Goal: Find specific page/section

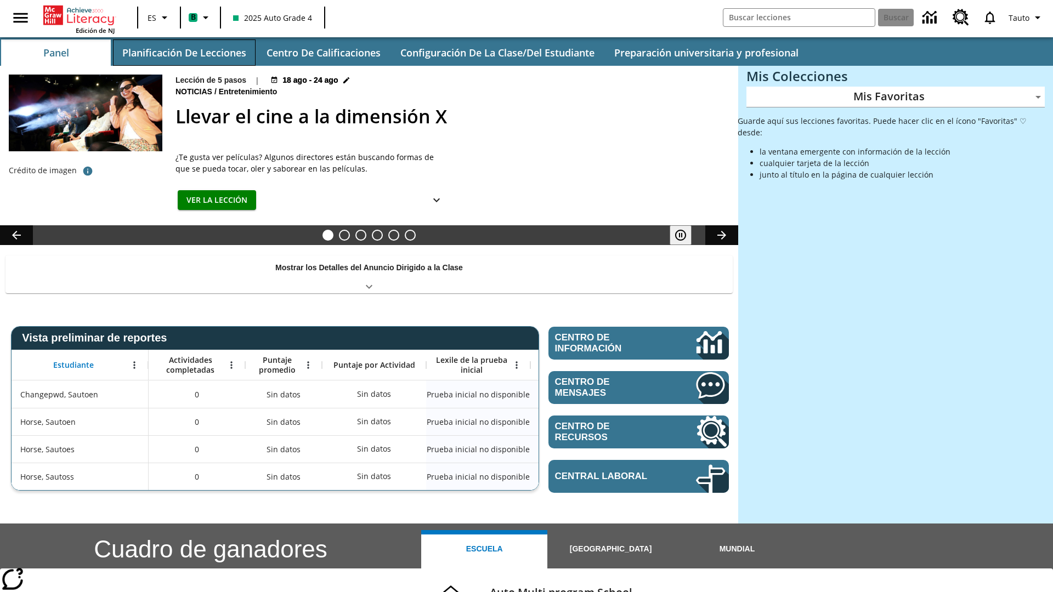
click at [184, 53] on button "Planificación de lecciones" at bounding box center [184, 52] width 143 height 26
